Goal: Task Accomplishment & Management: Use online tool/utility

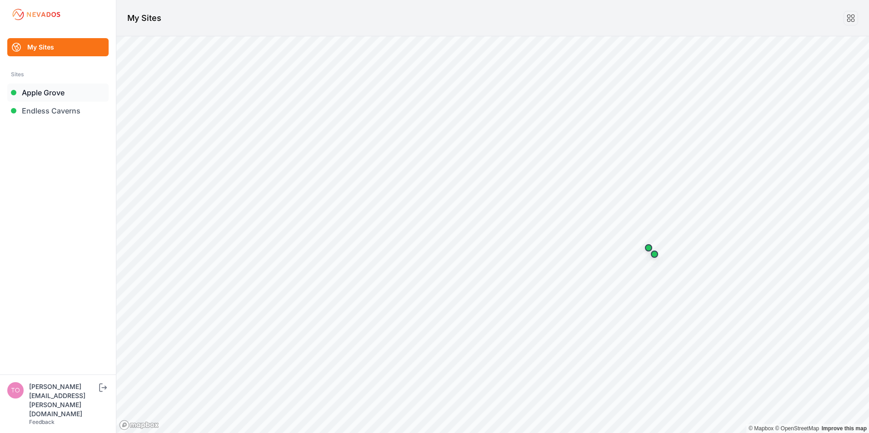
click at [37, 93] on link "Apple Grove" at bounding box center [57, 93] width 101 height 18
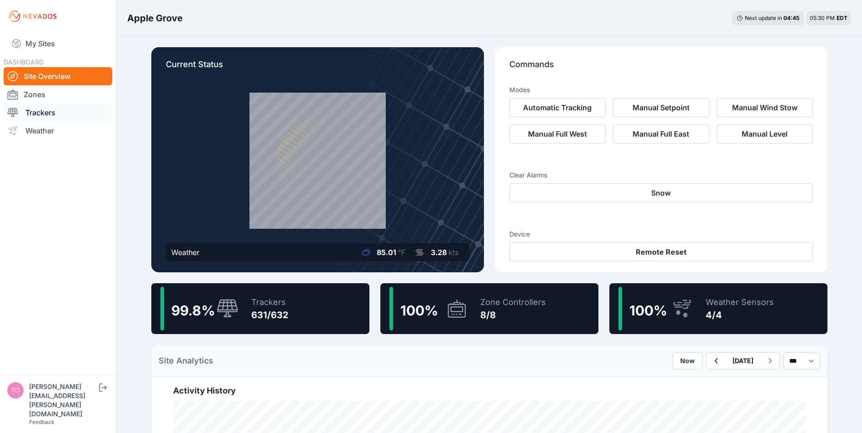
click at [42, 112] on link "Trackers" at bounding box center [58, 113] width 109 height 18
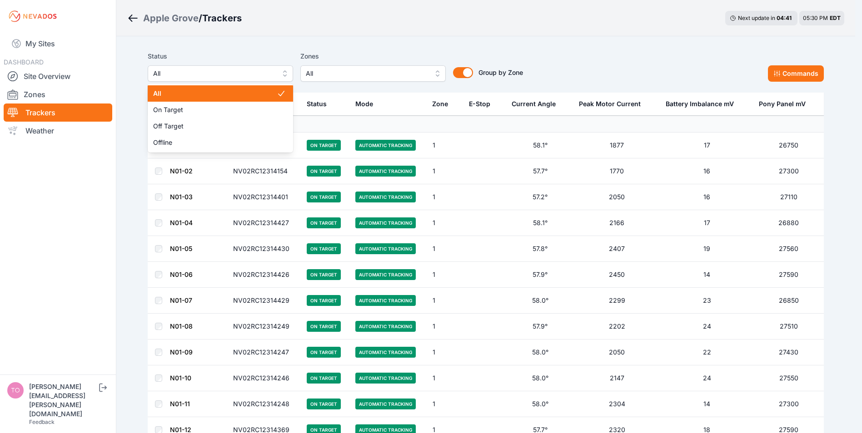
click at [189, 74] on span "All" at bounding box center [214, 73] width 122 height 11
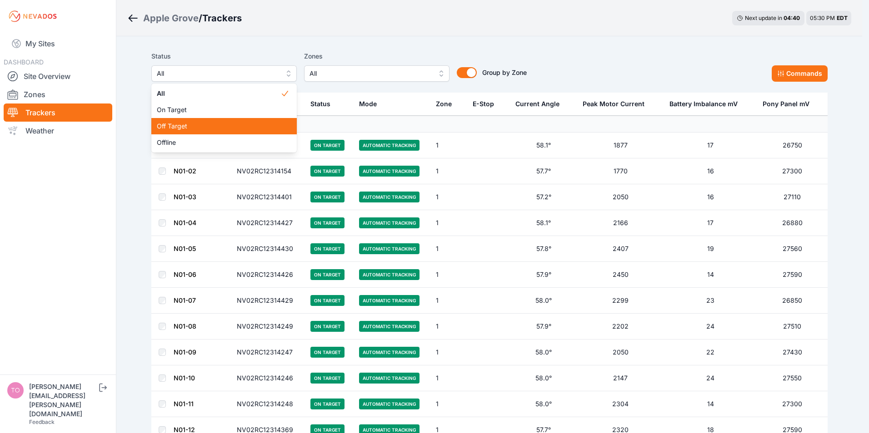
click at [187, 124] on span "Off Target" at bounding box center [219, 126] width 124 height 9
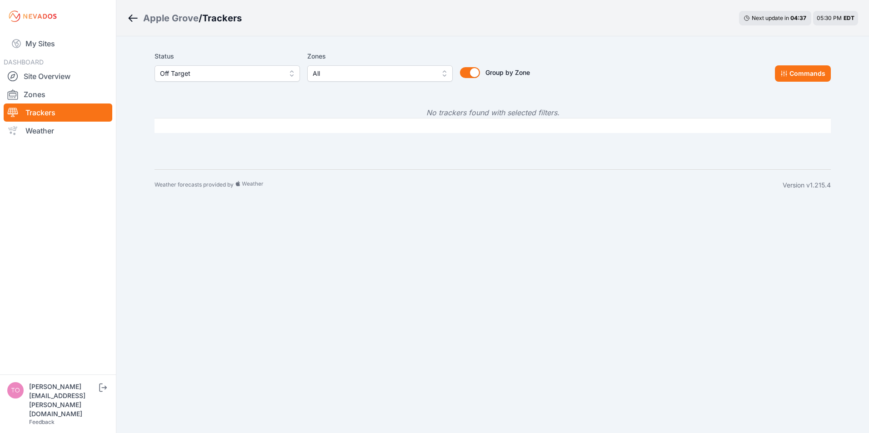
click at [203, 74] on span "Off Target" at bounding box center [221, 73] width 122 height 11
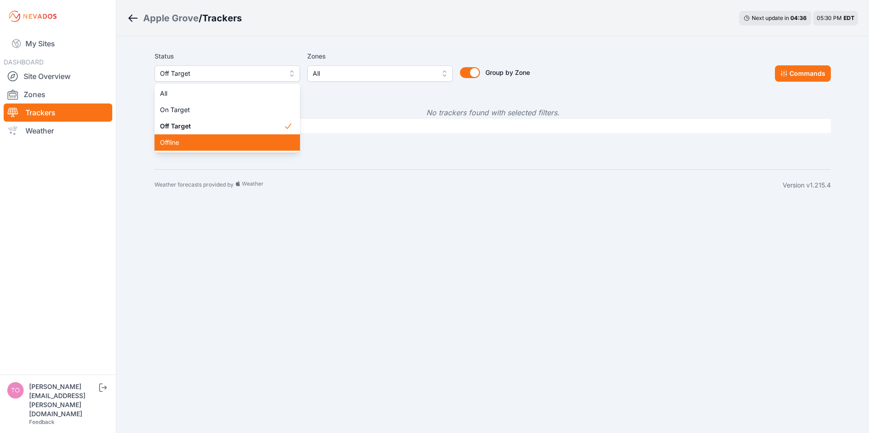
click at [183, 141] on span "Offline" at bounding box center [222, 142] width 124 height 9
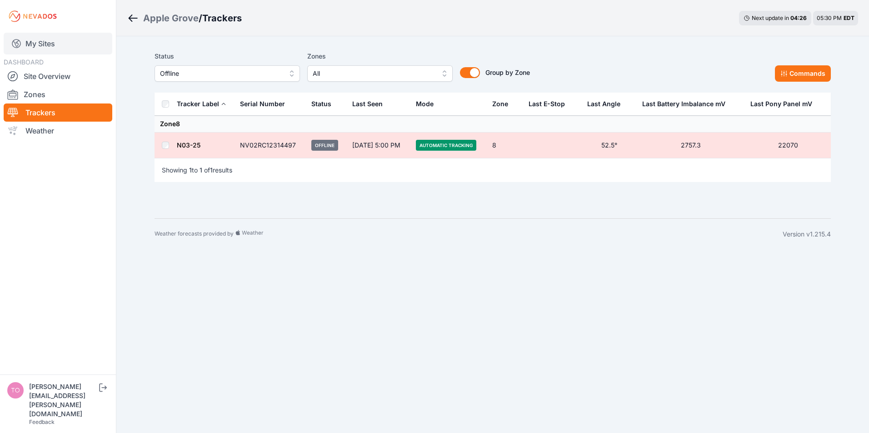
click at [33, 46] on link "My Sites" at bounding box center [58, 44] width 109 height 22
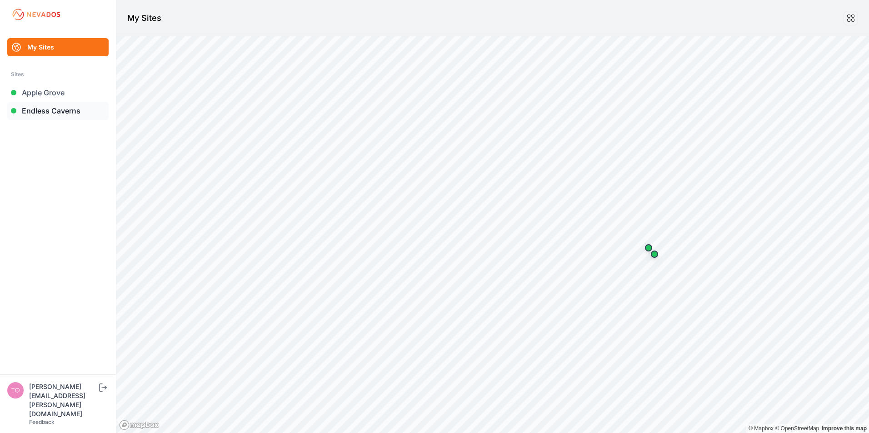
click at [33, 112] on link "Endless Caverns" at bounding box center [57, 111] width 101 height 18
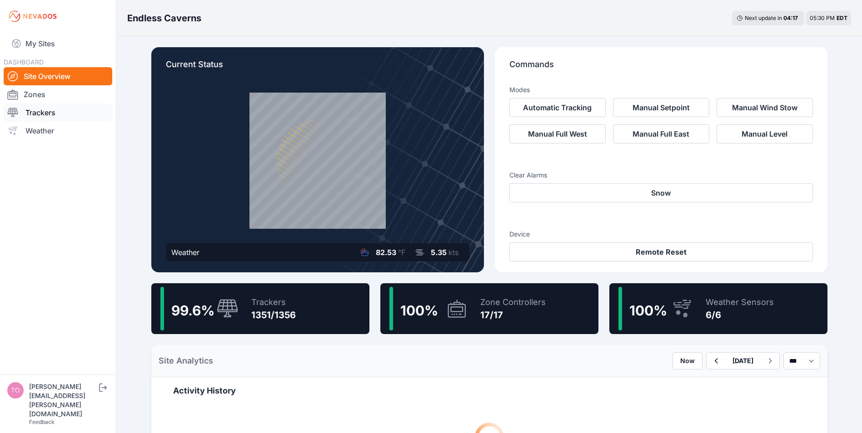
click at [22, 110] on div at bounding box center [16, 112] width 18 height 11
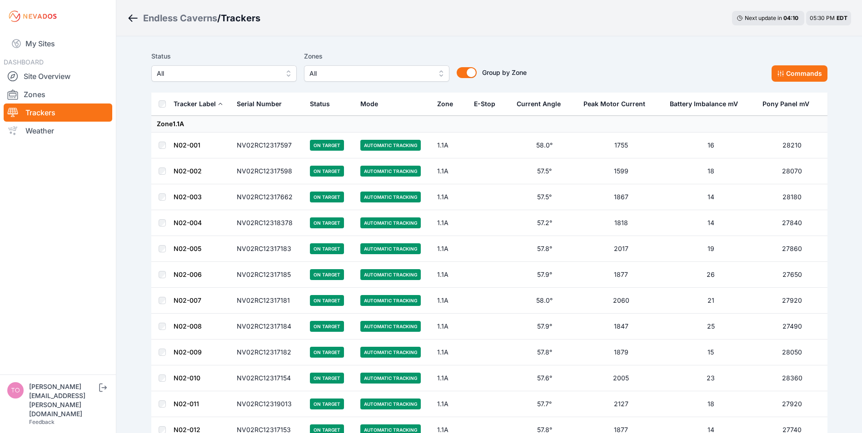
click at [236, 78] on span "All" at bounding box center [218, 73] width 122 height 11
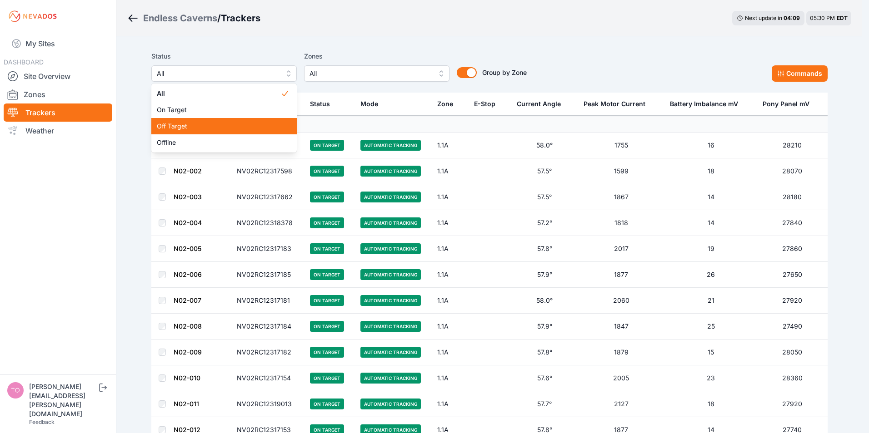
click at [194, 123] on span "Off Target" at bounding box center [219, 126] width 124 height 9
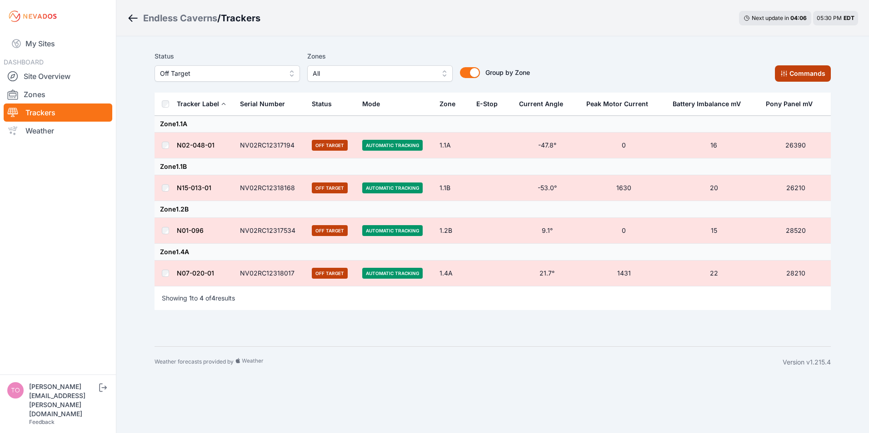
click at [796, 70] on button "Commands" at bounding box center [802, 73] width 56 height 16
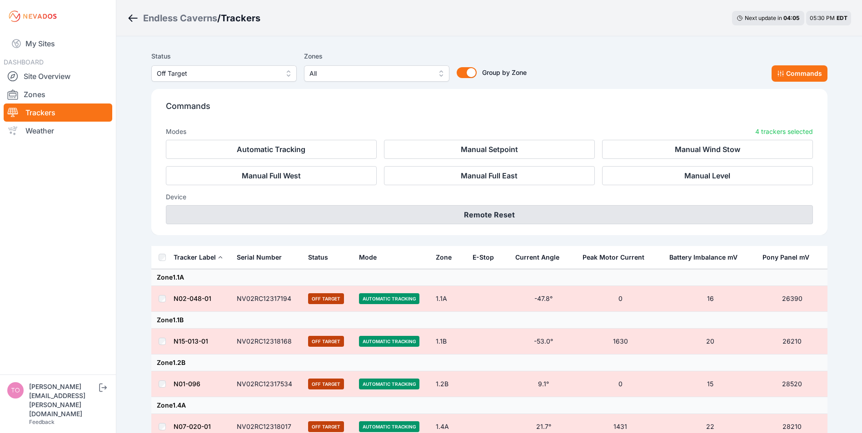
click at [455, 215] on button "Remote Reset" at bounding box center [489, 214] width 647 height 19
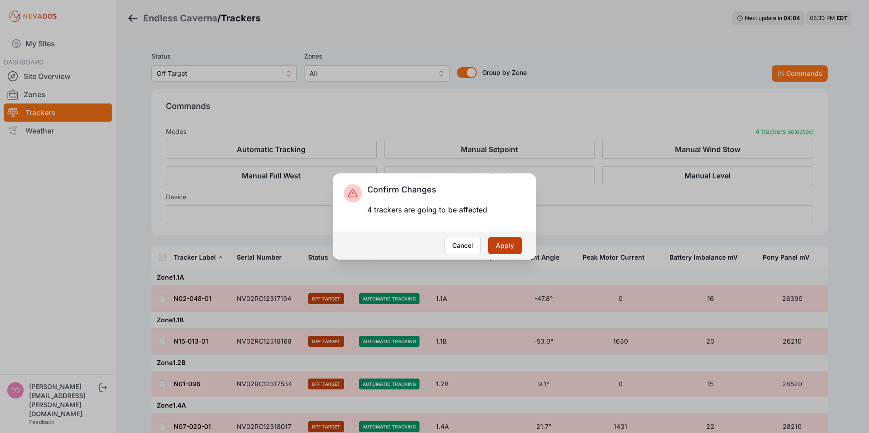
click at [493, 247] on button "Apply" at bounding box center [505, 245] width 34 height 17
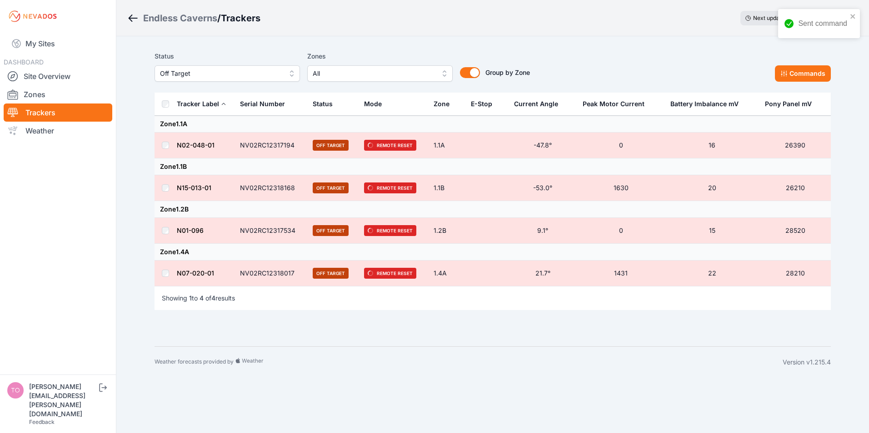
click at [199, 72] on span "Off Target" at bounding box center [221, 73] width 122 height 11
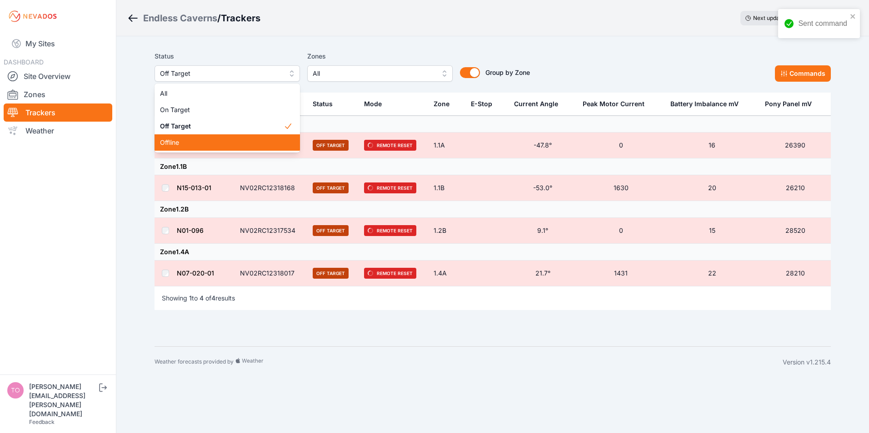
click at [171, 141] on span "Offline" at bounding box center [222, 142] width 124 height 9
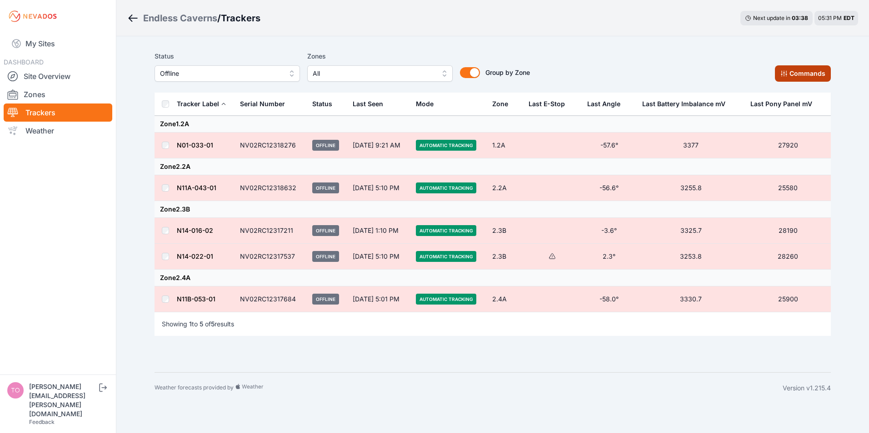
click at [796, 72] on button "Commands" at bounding box center [802, 73] width 56 height 16
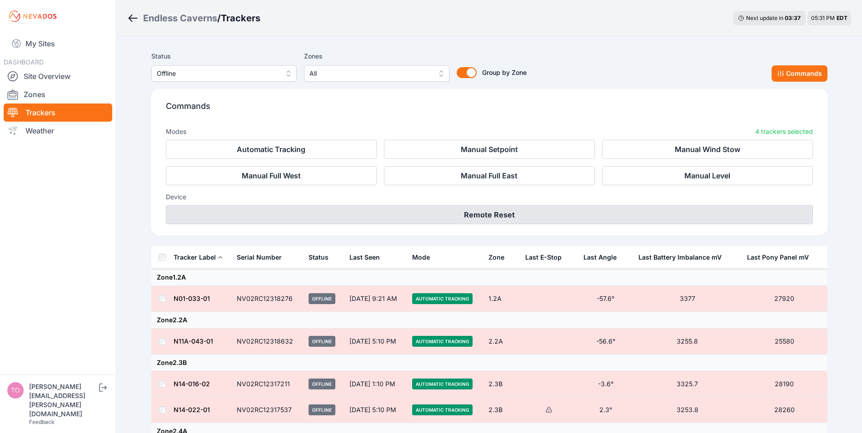
click at [480, 215] on button "Remote Reset" at bounding box center [489, 214] width 647 height 19
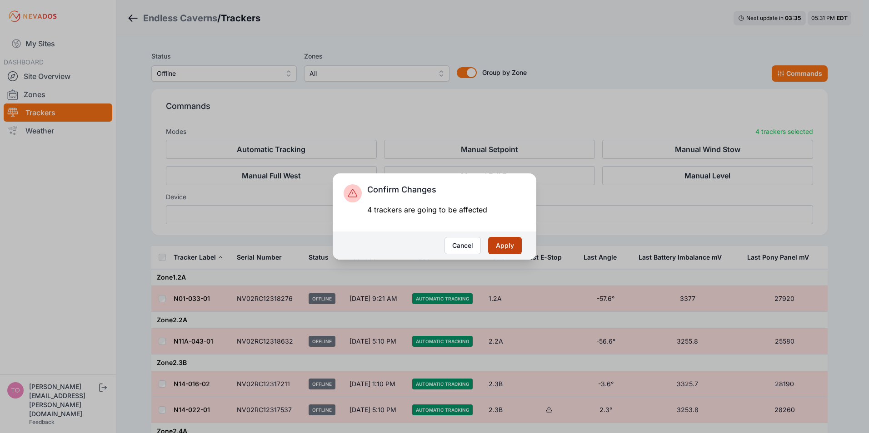
click at [498, 243] on button "Apply" at bounding box center [505, 245] width 34 height 17
